Goal: Task Accomplishment & Management: Manage account settings

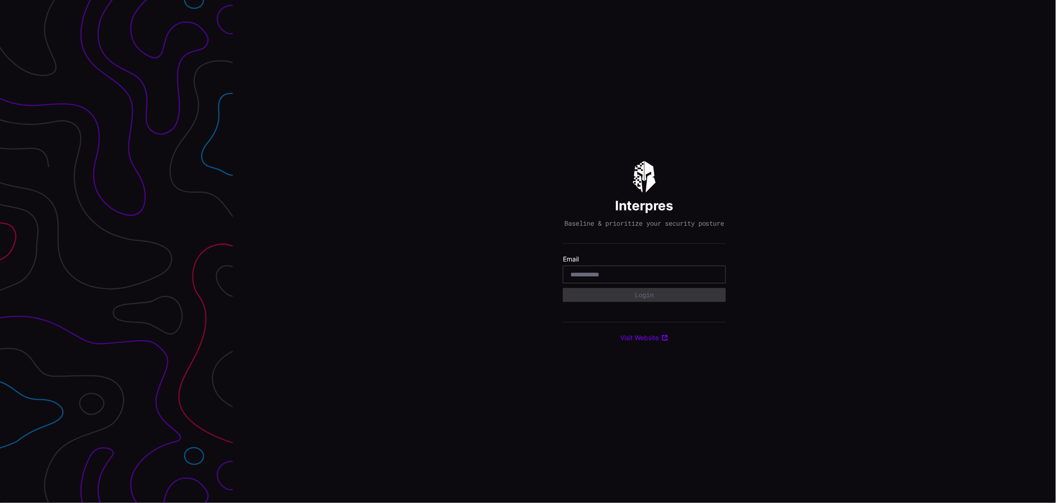
click at [604, 278] on input "email" at bounding box center [644, 275] width 148 height 8
type input "**********"
click at [649, 297] on button "Login" at bounding box center [644, 295] width 163 height 14
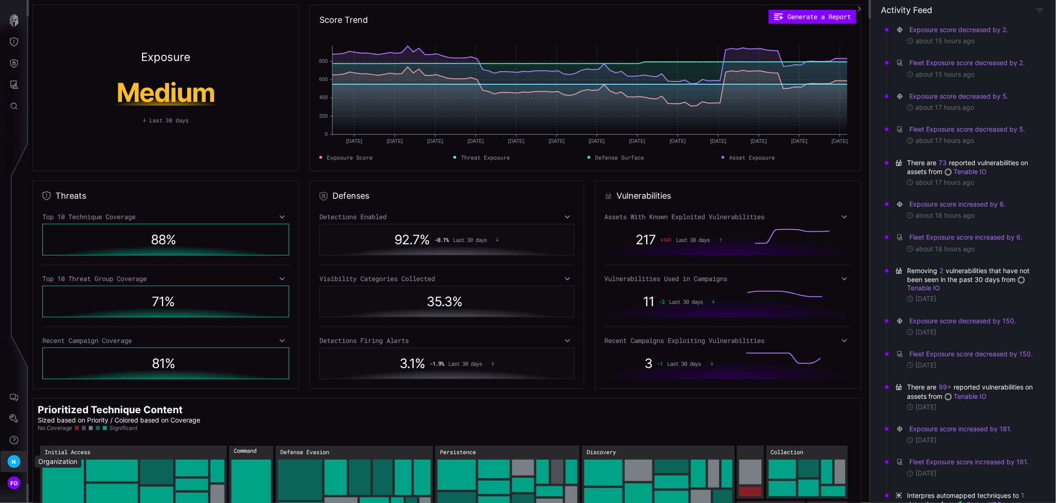
click at [14, 461] on span "N" at bounding box center [14, 462] width 4 height 10
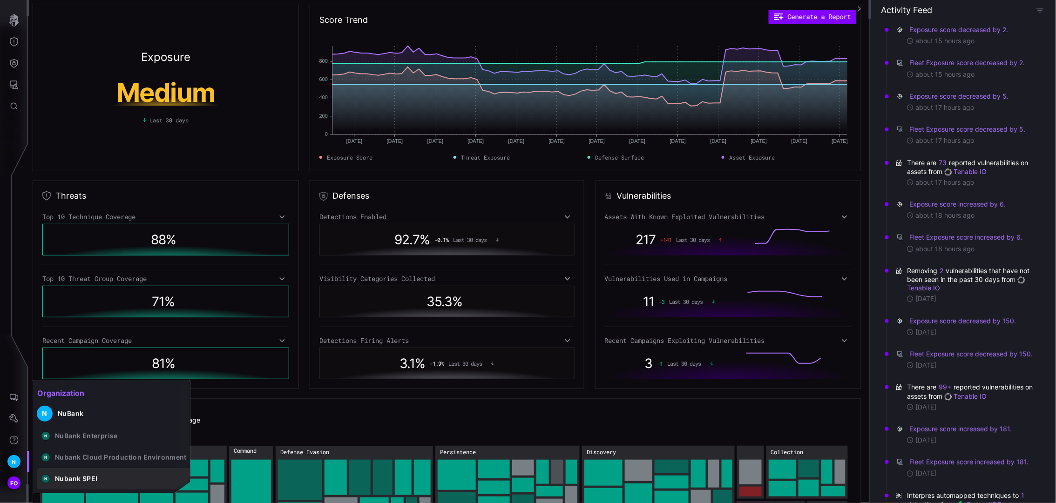
click at [86, 476] on div "Nubank SPEI" at bounding box center [76, 479] width 42 height 8
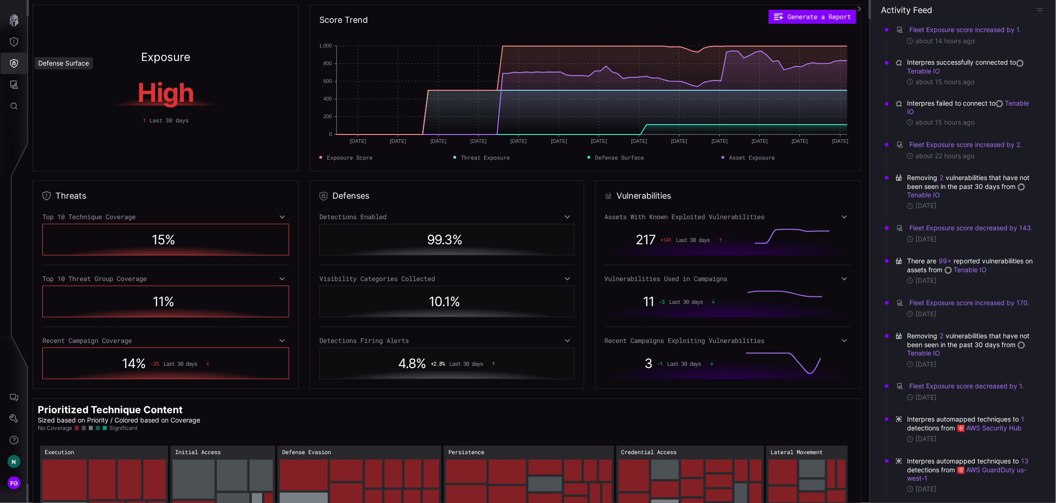
click at [12, 60] on icon "Defense Surface" at bounding box center [13, 63] width 9 height 9
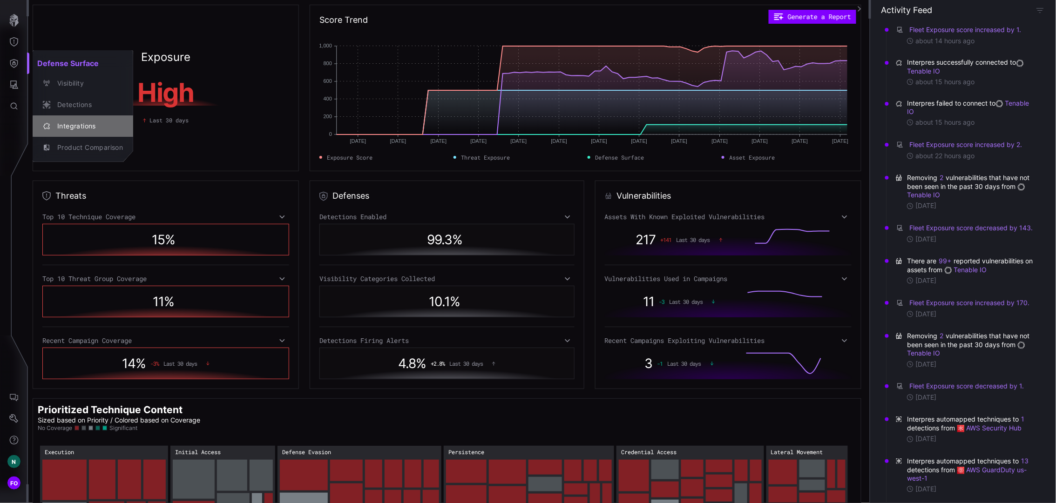
click at [92, 124] on div "Integrations" at bounding box center [88, 127] width 70 height 12
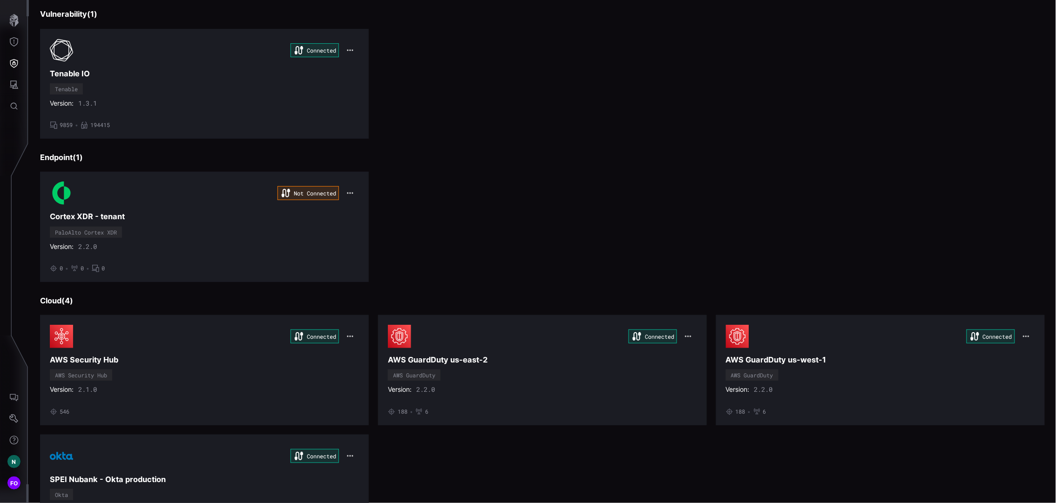
scroll to position [469, 0]
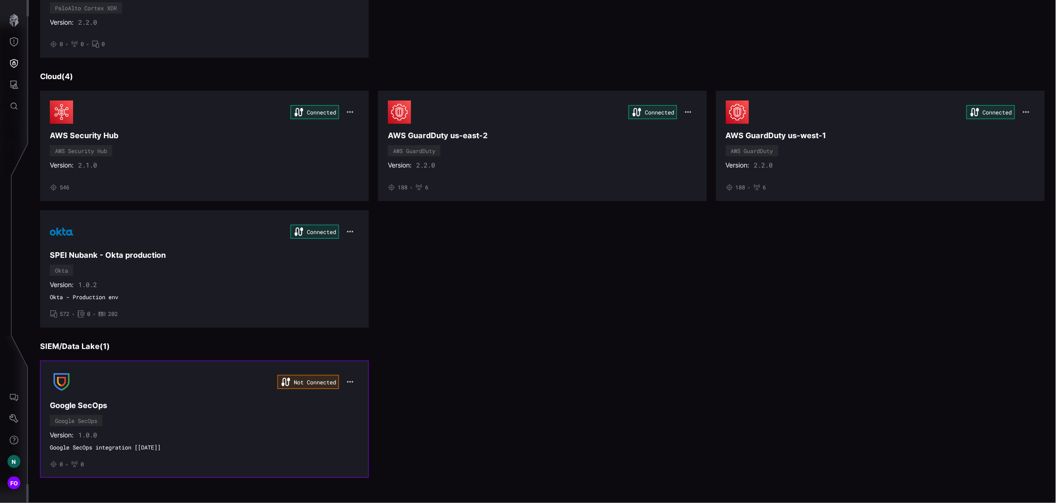
click at [337, 423] on div "Not Connected Google SecOps Google SecOps Version: 1.0.0 Google SecOps integrat…" at bounding box center [204, 420] width 309 height 98
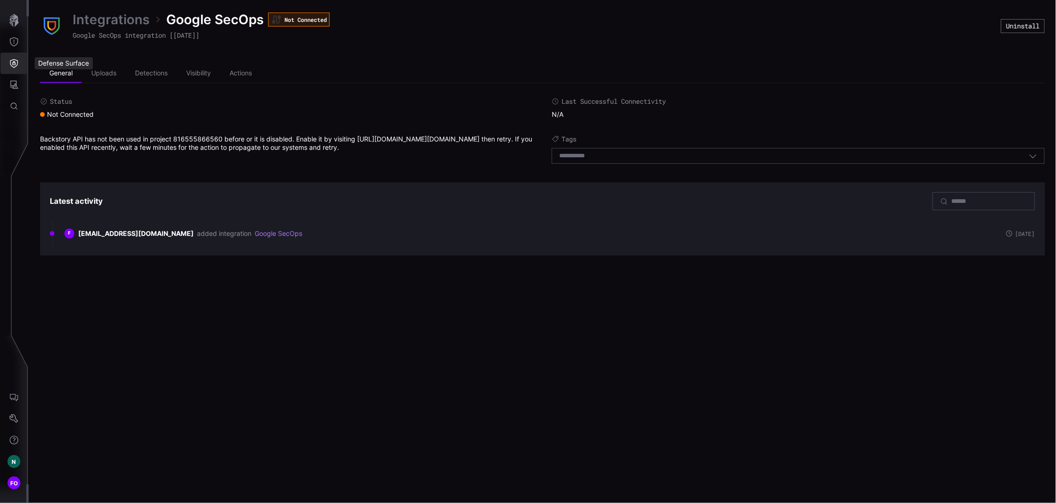
click at [18, 70] on button "Defense Surface" at bounding box center [13, 63] width 27 height 21
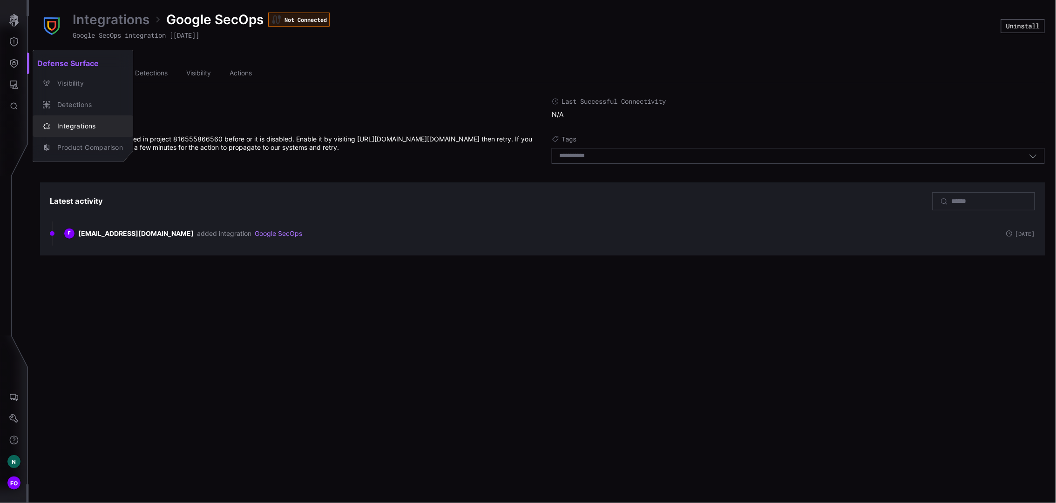
click at [89, 120] on div "Integrations" at bounding box center [82, 126] width 93 height 13
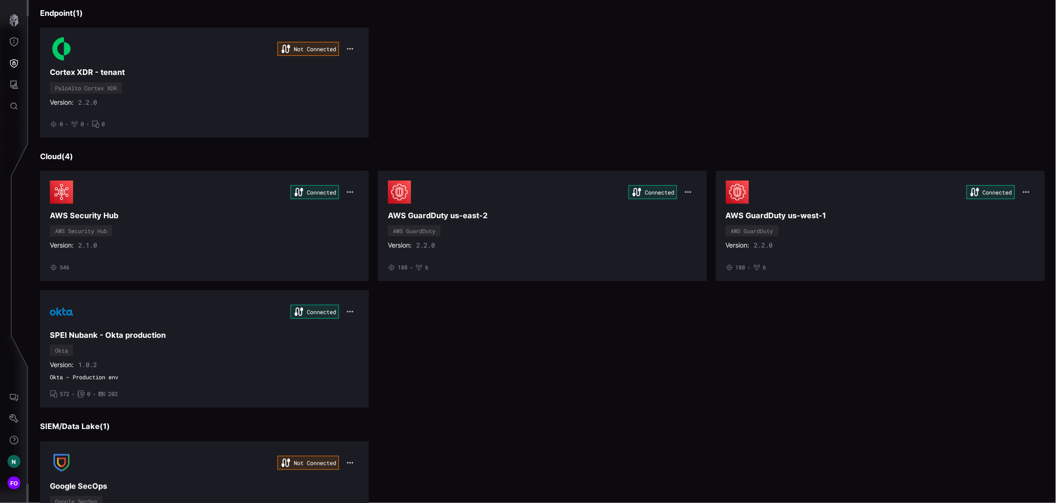
scroll to position [469, 0]
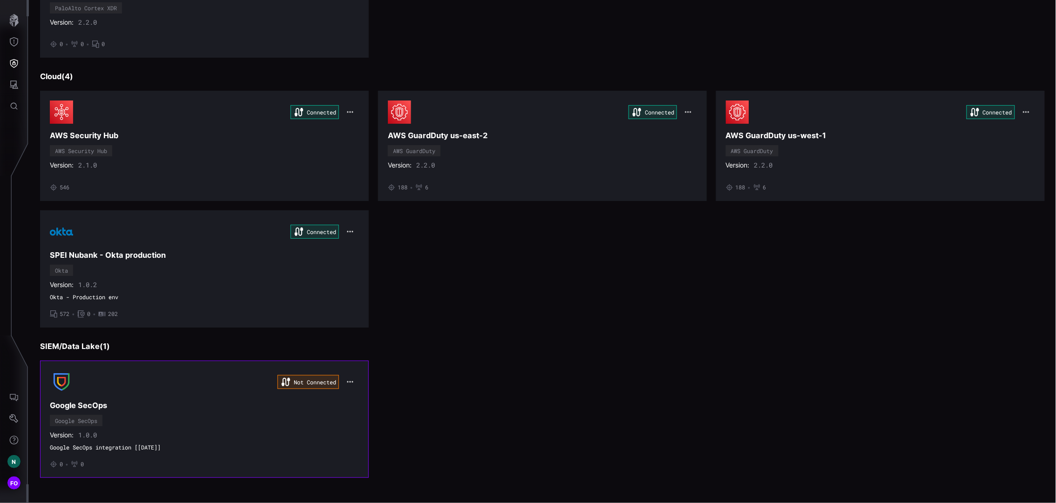
click at [349, 380] on icon "button" at bounding box center [349, 382] width 7 height 7
click at [377, 402] on div "Edit" at bounding box center [365, 403] width 32 height 8
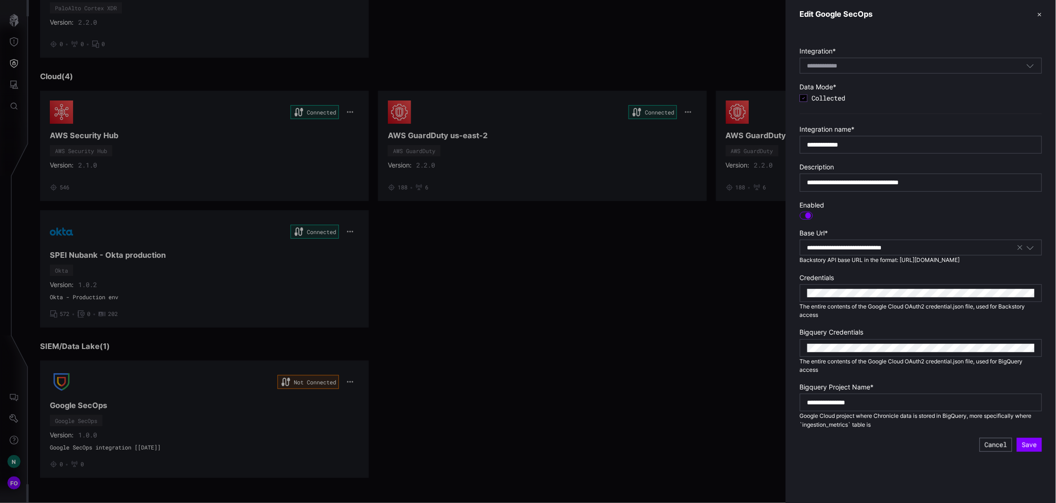
click at [499, 368] on div at bounding box center [528, 251] width 1056 height 503
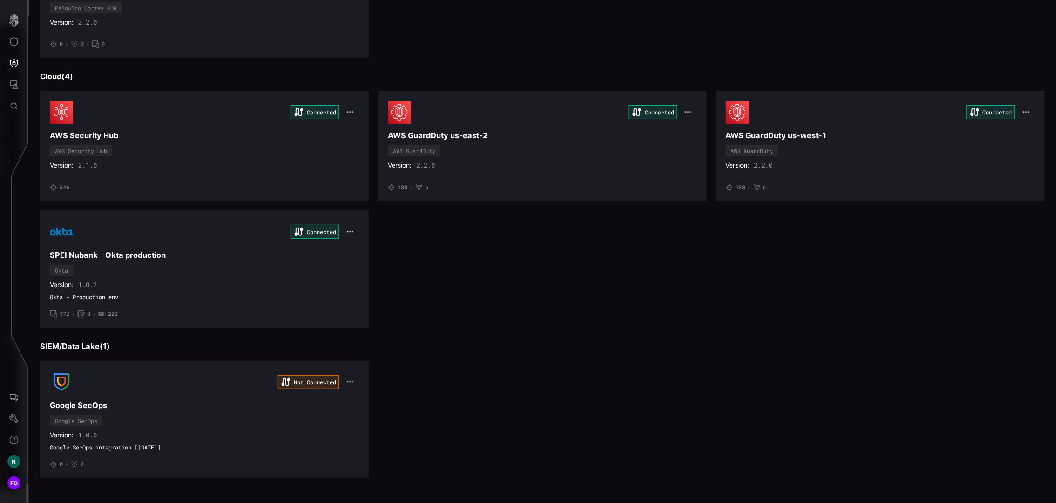
click at [499, 368] on div "Not Connected Google SecOps Google SecOps Version: 1.0.0 Google SecOps integrat…" at bounding box center [542, 419] width 1005 height 117
click at [352, 382] on button "button" at bounding box center [349, 382] width 17 height 13
click at [368, 403] on div "Edit" at bounding box center [365, 403] width 32 height 8
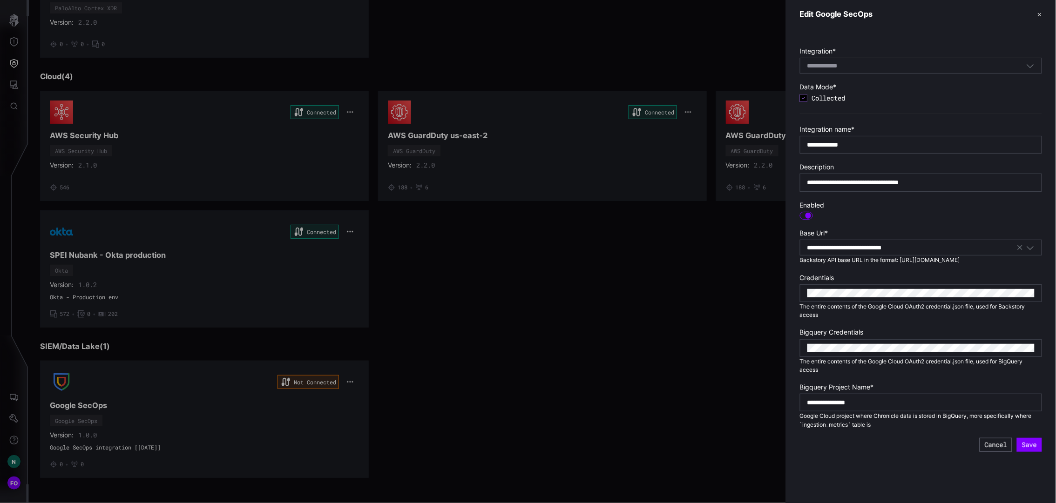
click at [544, 325] on div at bounding box center [528, 251] width 1056 height 503
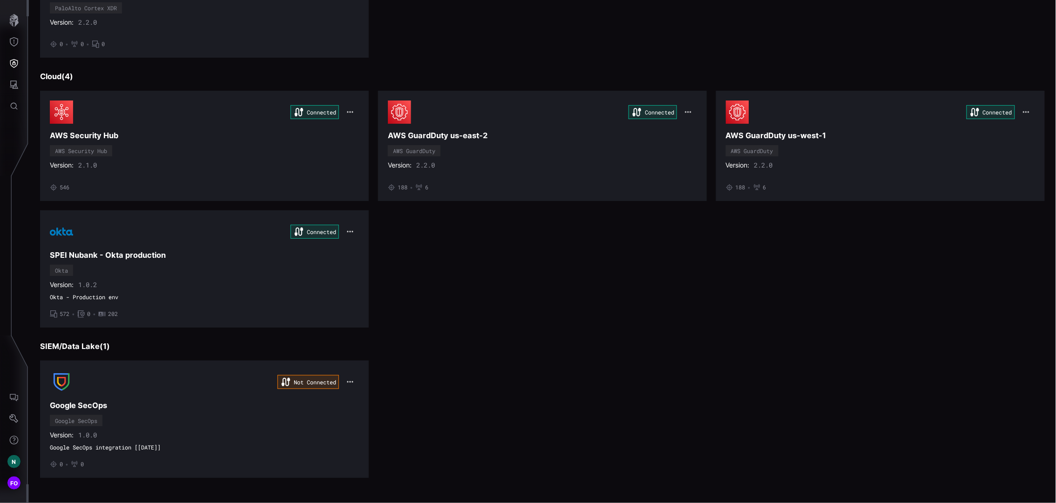
click at [225, 398] on div at bounding box center [528, 251] width 1056 height 503
click at [232, 382] on div "Not Connected" at bounding box center [204, 382] width 309 height 23
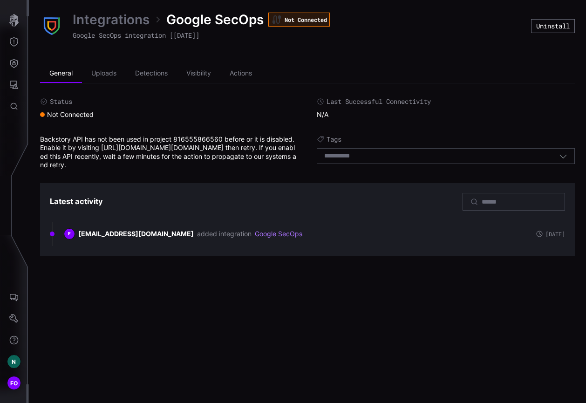
click at [448, 281] on div "Integrations Google SecOps Not Connected Google SecOps integration [[DATE]] Uni…" at bounding box center [307, 201] width 557 height 403
